Goal: Task Accomplishment & Management: Manage account settings

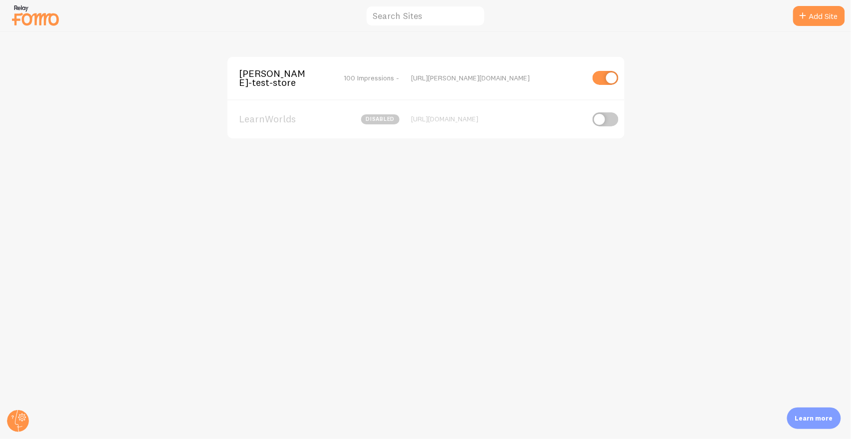
click at [257, 85] on span "elias-fomo-test-store" at bounding box center [279, 78] width 80 height 18
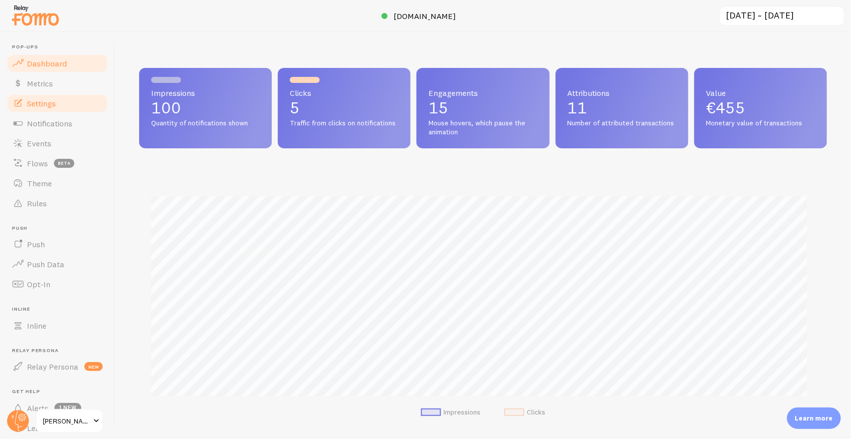
scroll to position [262, 680]
click at [70, 99] on link "Settings" at bounding box center [57, 103] width 103 height 20
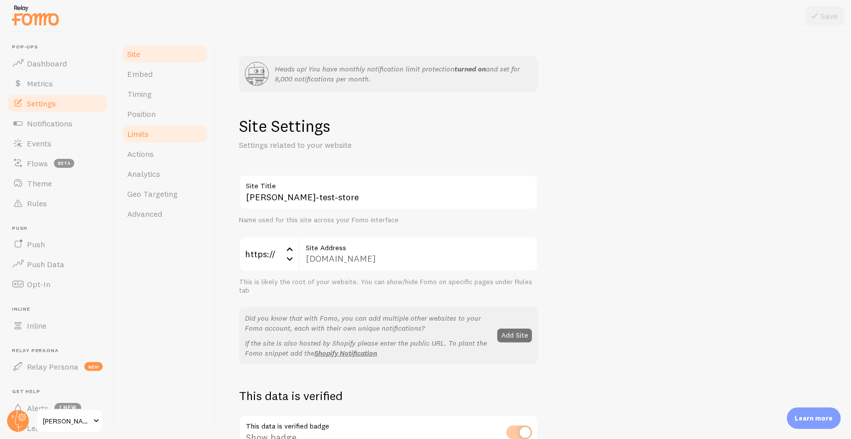
click at [150, 131] on link "Limits" at bounding box center [164, 134] width 87 height 20
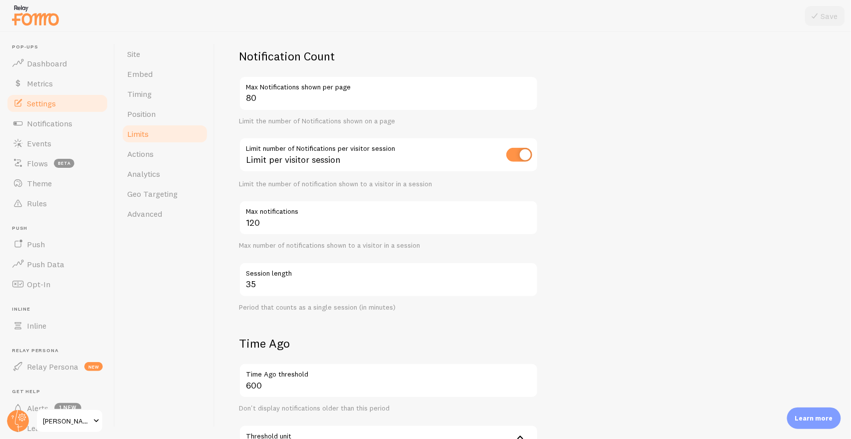
scroll to position [127, 0]
drag, startPoint x: 271, startPoint y: 224, endPoint x: 238, endPoint y: 220, distance: 33.2
click at [239, 220] on input "120" at bounding box center [388, 217] width 299 height 35
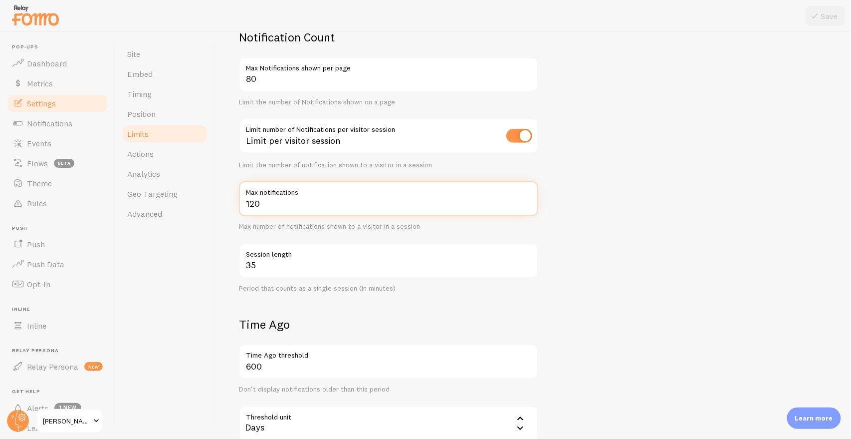
scroll to position [146, 0]
click at [252, 207] on input "120" at bounding box center [388, 198] width 299 height 35
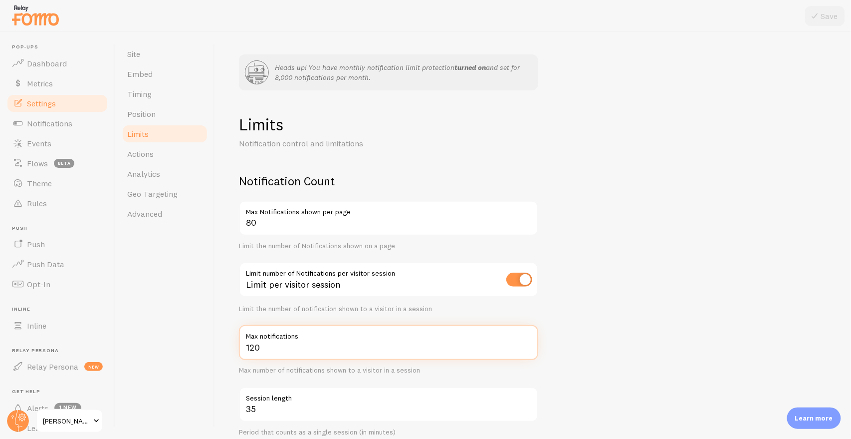
scroll to position [0, 0]
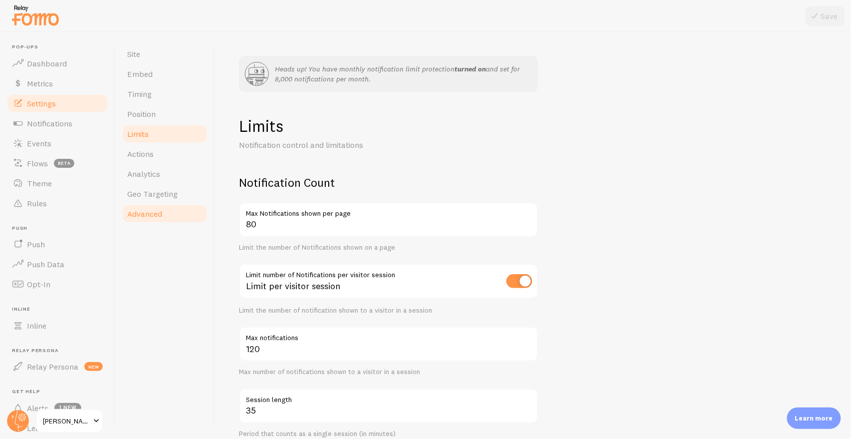
click at [150, 221] on link "Advanced" at bounding box center [164, 214] width 87 height 20
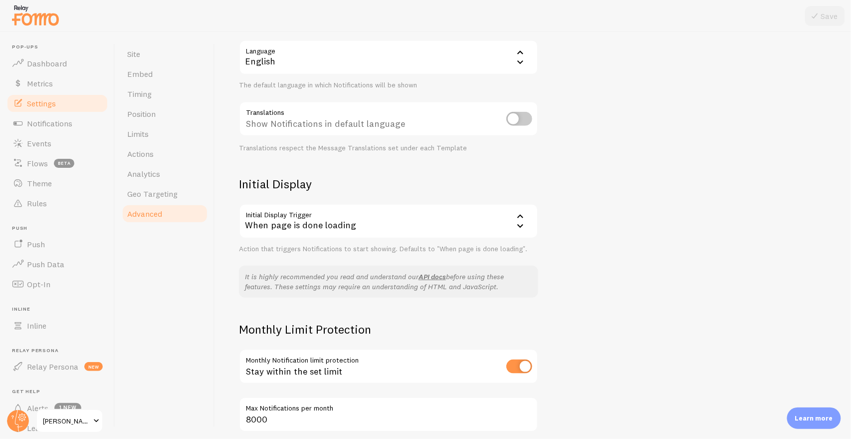
scroll to position [172, 0]
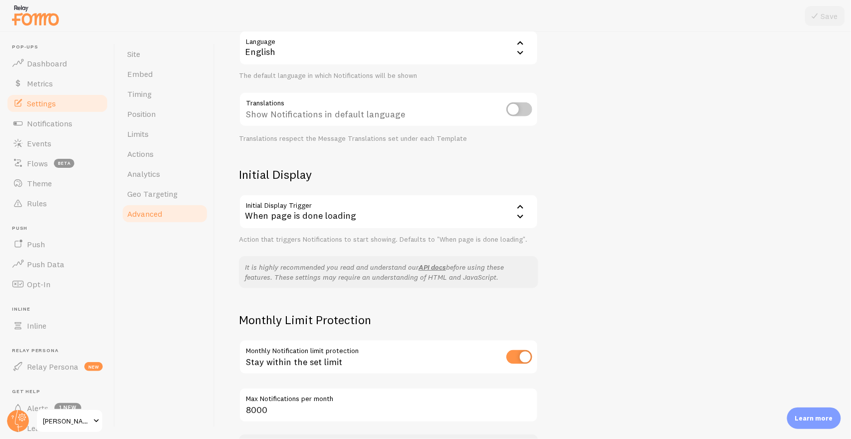
click at [497, 214] on div "When page is done loading" at bounding box center [388, 211] width 299 height 35
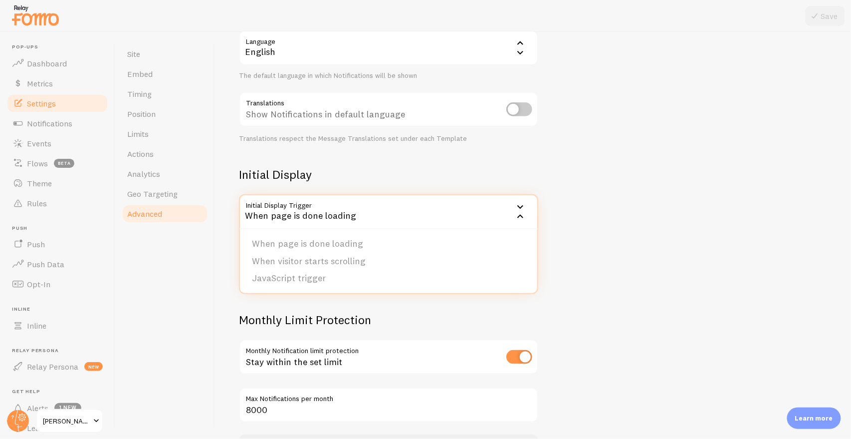
click at [445, 184] on div "Initial Display Initial Display Trigger onload When page is done loading When p…" at bounding box center [388, 205] width 299 height 77
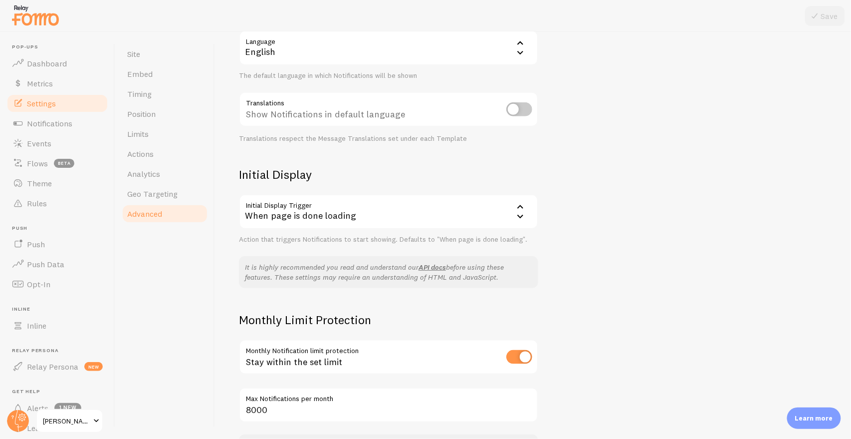
click at [507, 219] on div "When page is done loading" at bounding box center [388, 211] width 299 height 35
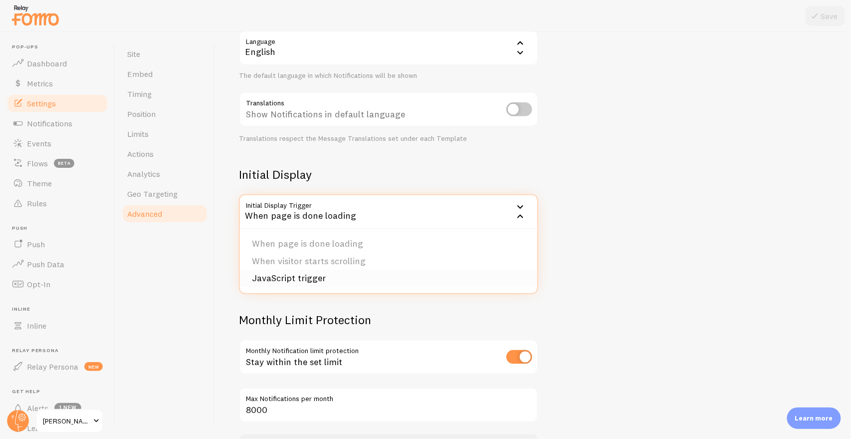
click at [297, 275] on li "JavaScript trigger" at bounding box center [388, 277] width 297 height 17
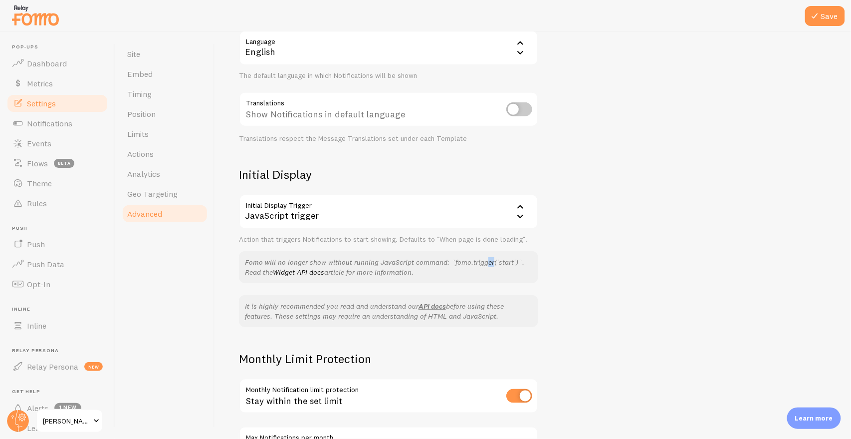
drag, startPoint x: 449, startPoint y: 262, endPoint x: 455, endPoint y: 258, distance: 7.9
click at [455, 258] on div "Fomo will no longer show without running JavaScript command: `fomo.trigger('sta…" at bounding box center [388, 267] width 299 height 32
click at [495, 259] on div "Fomo will no longer show without running JavaScript command: `fomo.trigger('sta…" at bounding box center [388, 267] width 299 height 32
click at [454, 263] on div "Fomo will no longer show without running JavaScript command: `fomo.trigger('sta…" at bounding box center [388, 267] width 299 height 32
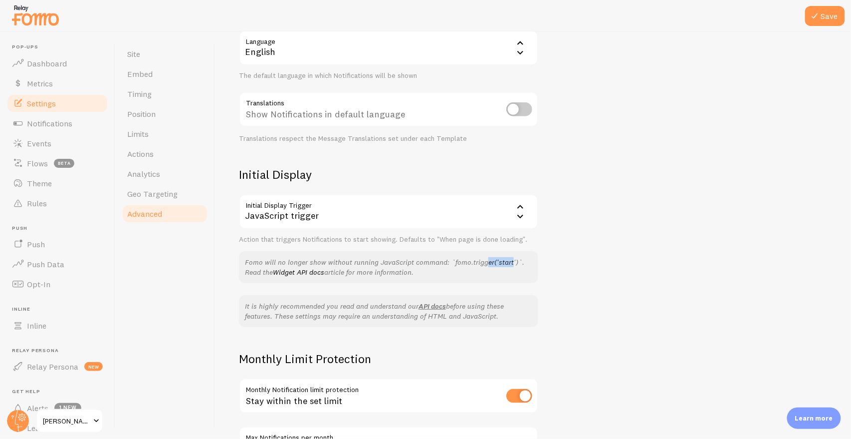
drag, startPoint x: 452, startPoint y: 262, endPoint x: 479, endPoint y: 257, distance: 27.9
click at [479, 257] on div "Fomo will no longer show without running JavaScript command: `fomo.trigger('sta…" at bounding box center [388, 267] width 299 height 32
click at [500, 261] on div "Fomo will no longer show without running JavaScript command: `fomo.trigger('sta…" at bounding box center [388, 267] width 299 height 32
click at [53, 321] on link "Inline" at bounding box center [57, 325] width 103 height 20
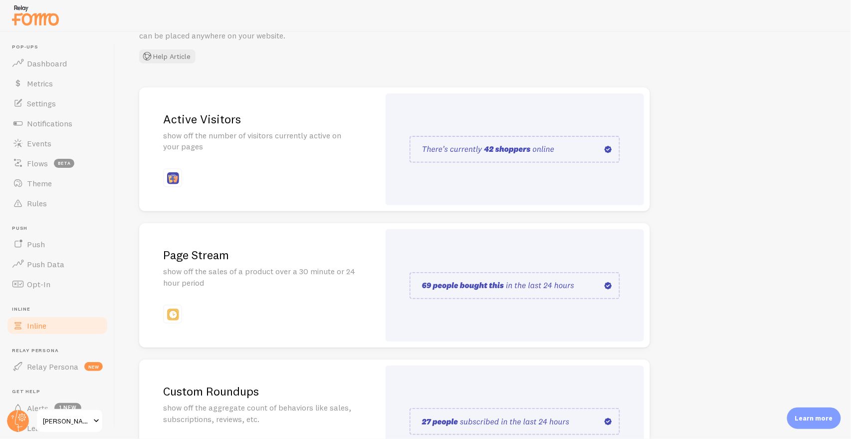
scroll to position [132, 0]
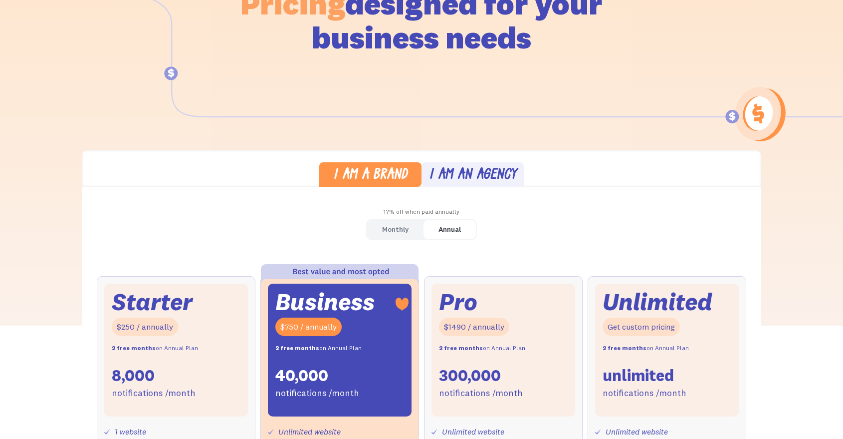
scroll to position [136, 0]
click at [395, 232] on div "Monthly" at bounding box center [395, 229] width 26 height 14
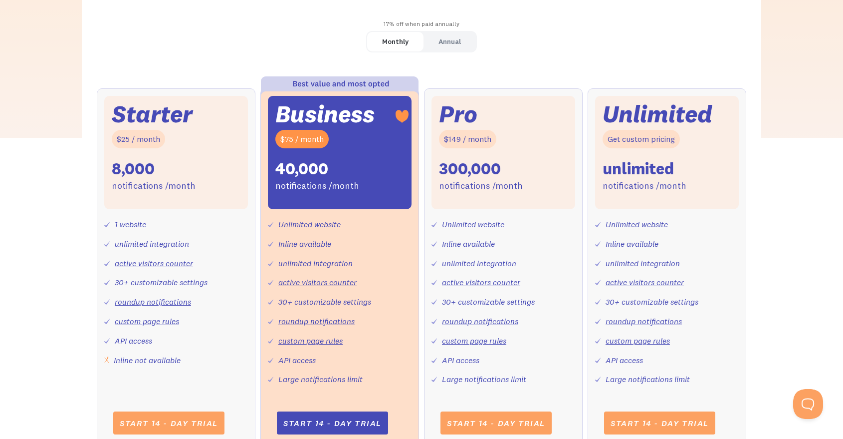
scroll to position [323, 0]
